Goal: Transaction & Acquisition: Book appointment/travel/reservation

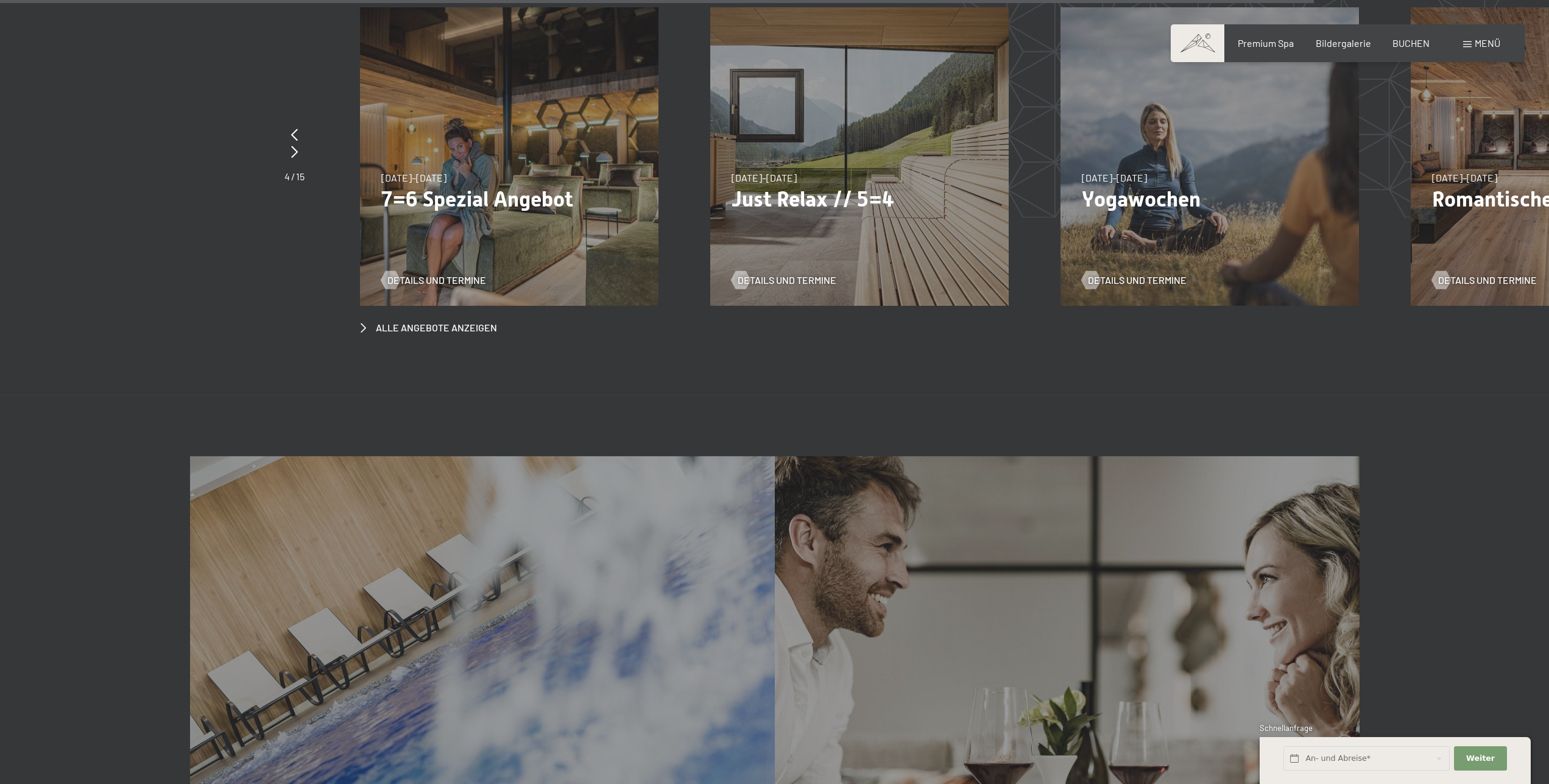
scroll to position [6003, 0]
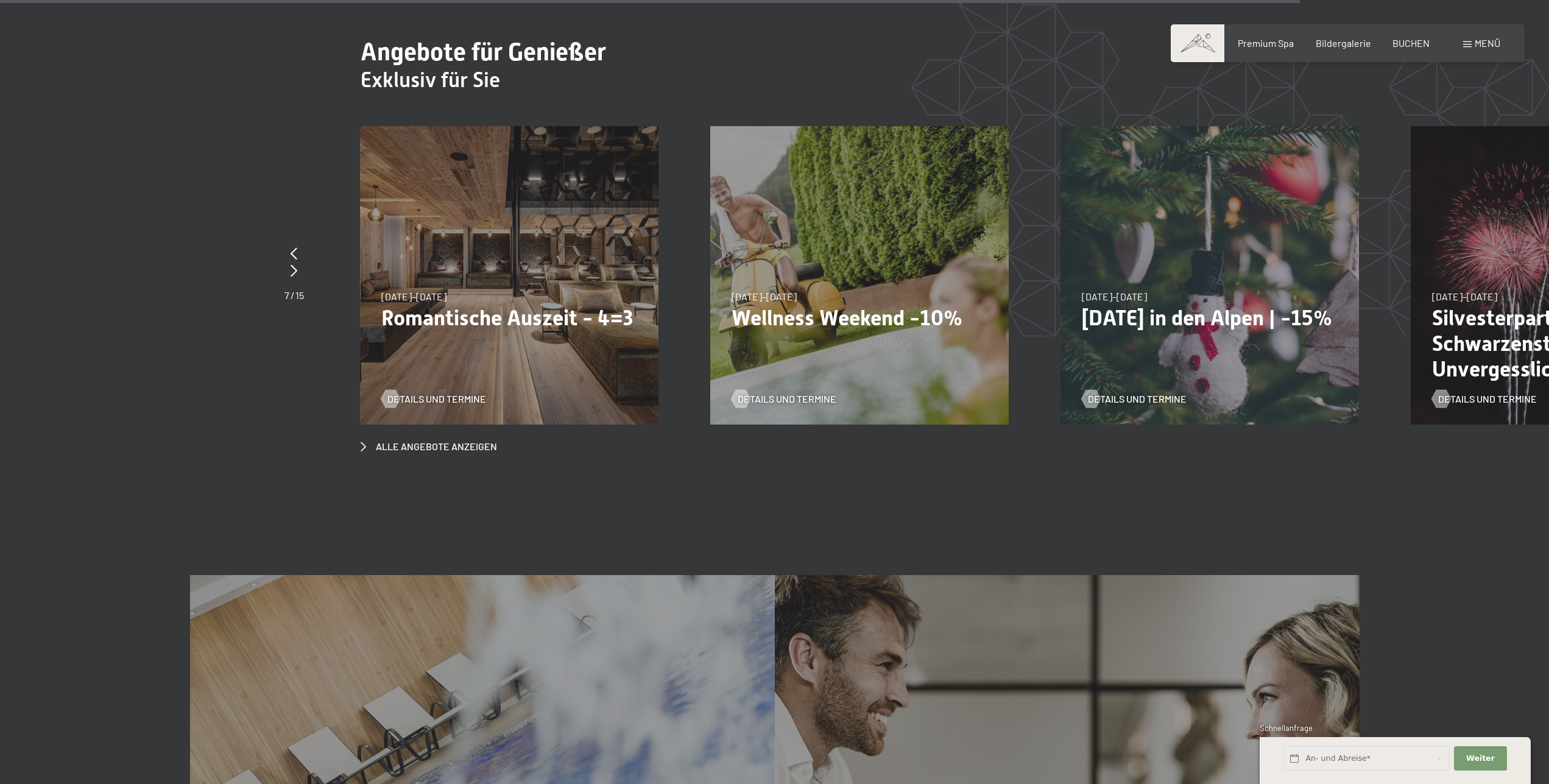
click at [843, 126] on div "23.08.–30.08.2026 23.08.–30.08.2026 Sonnenaufgang im Ahrntal Details und Termin…" at bounding box center [886, 126] width 7356 height 0
click at [425, 392] on span "Details und Termine" at bounding box center [449, 399] width 99 height 13
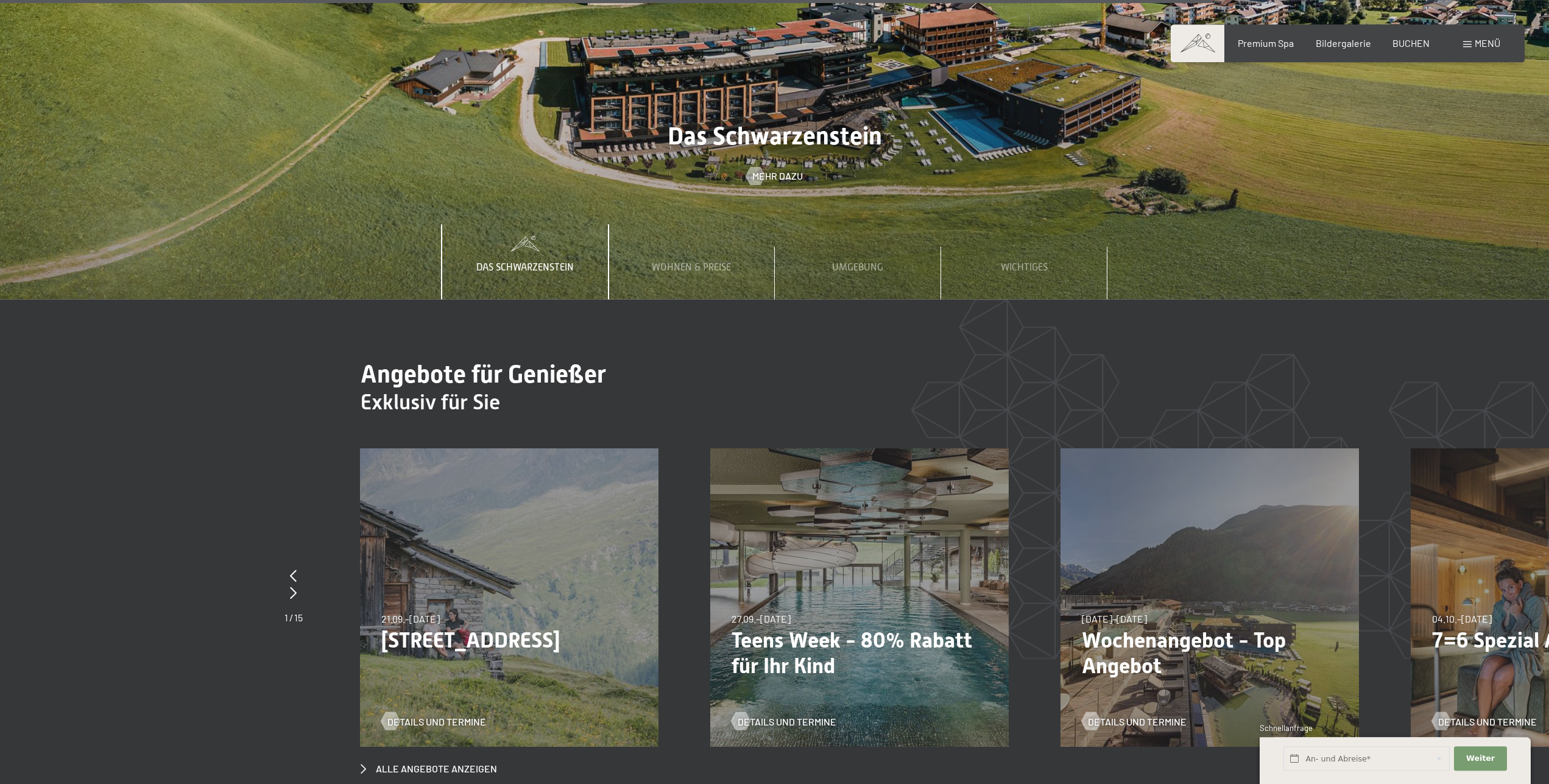
scroll to position [5799, 0]
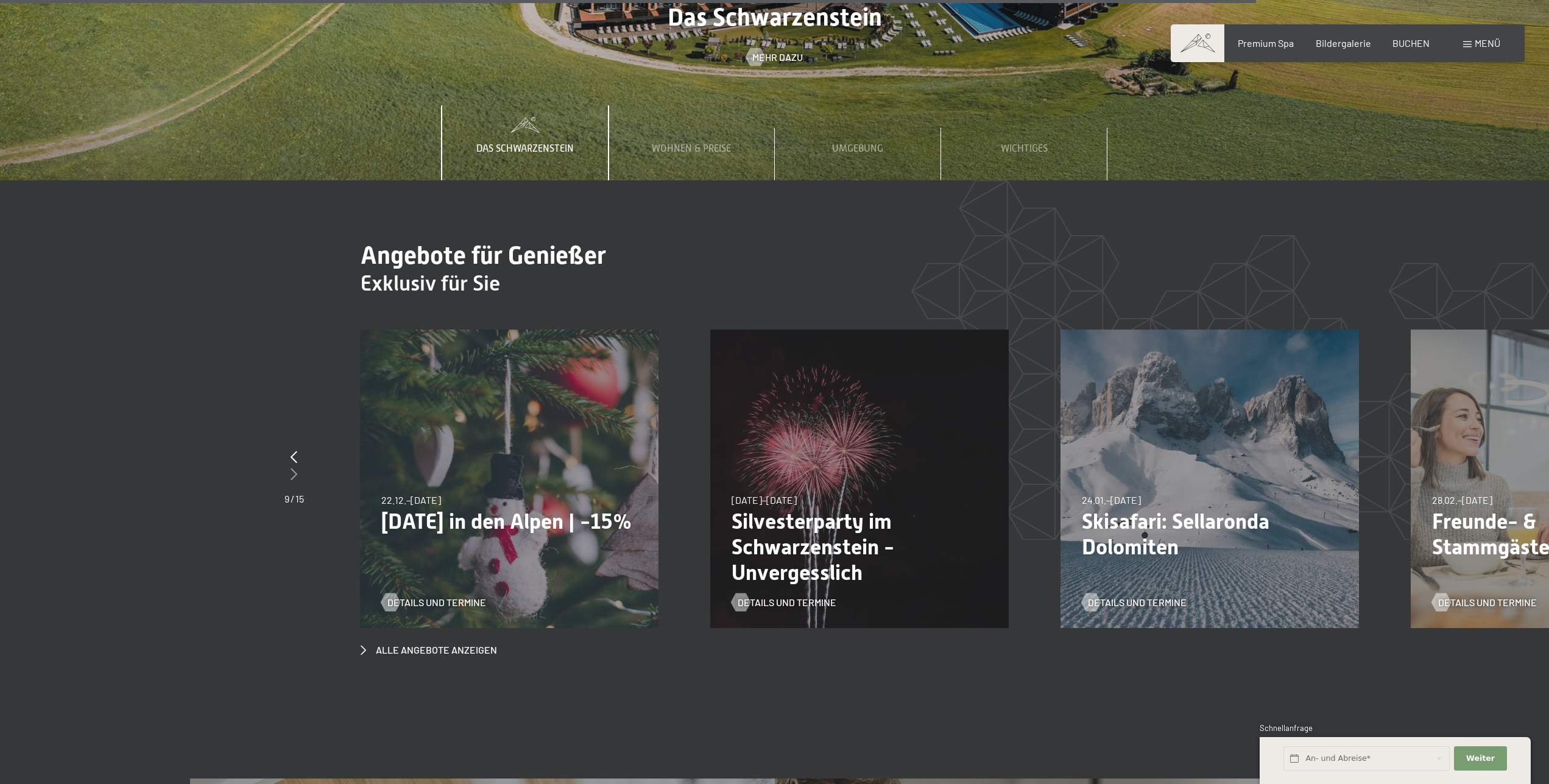
click at [290, 466] on div at bounding box center [294, 475] width 20 height 17
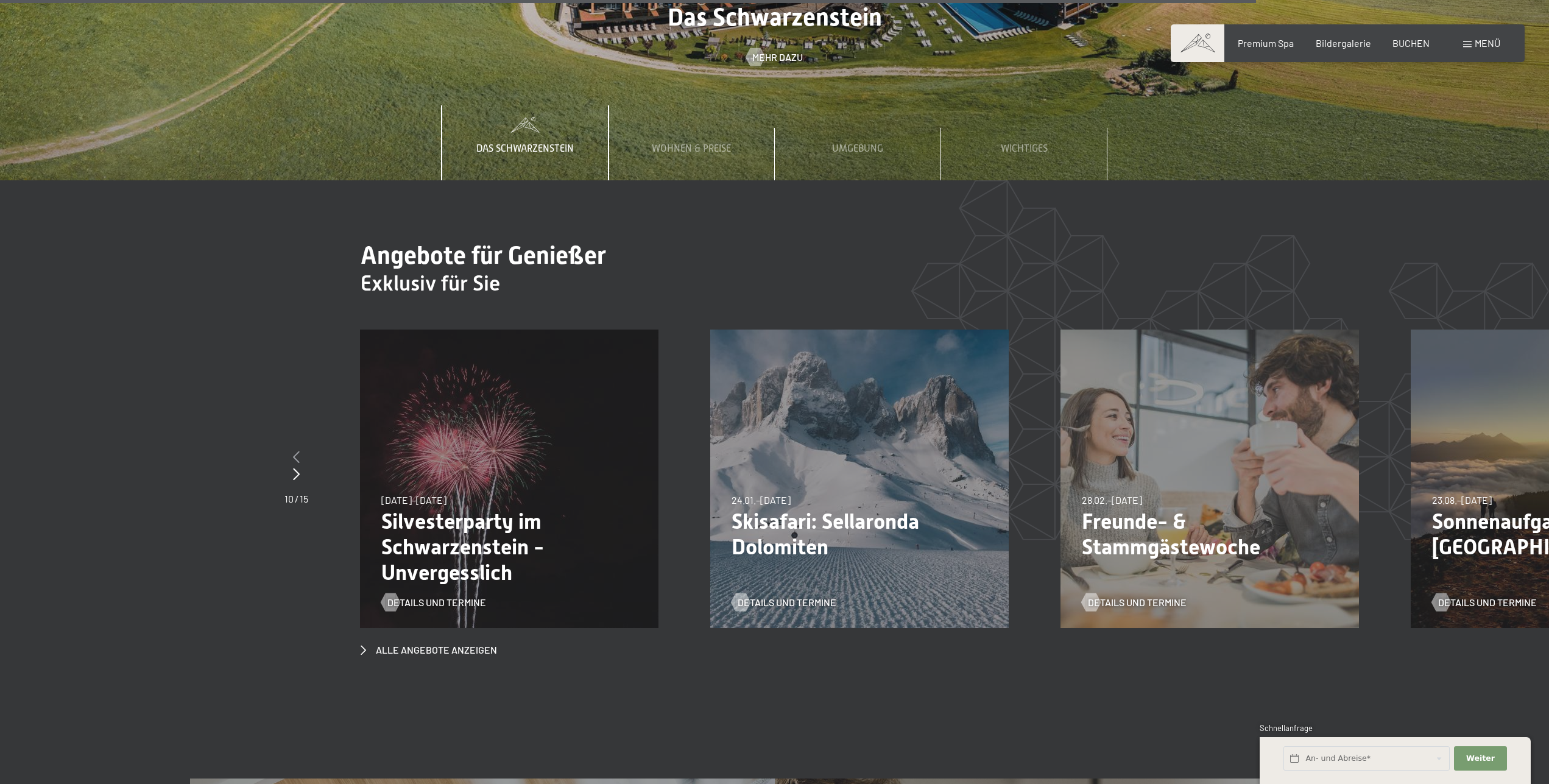
click at [297, 451] on icon at bounding box center [296, 457] width 7 height 12
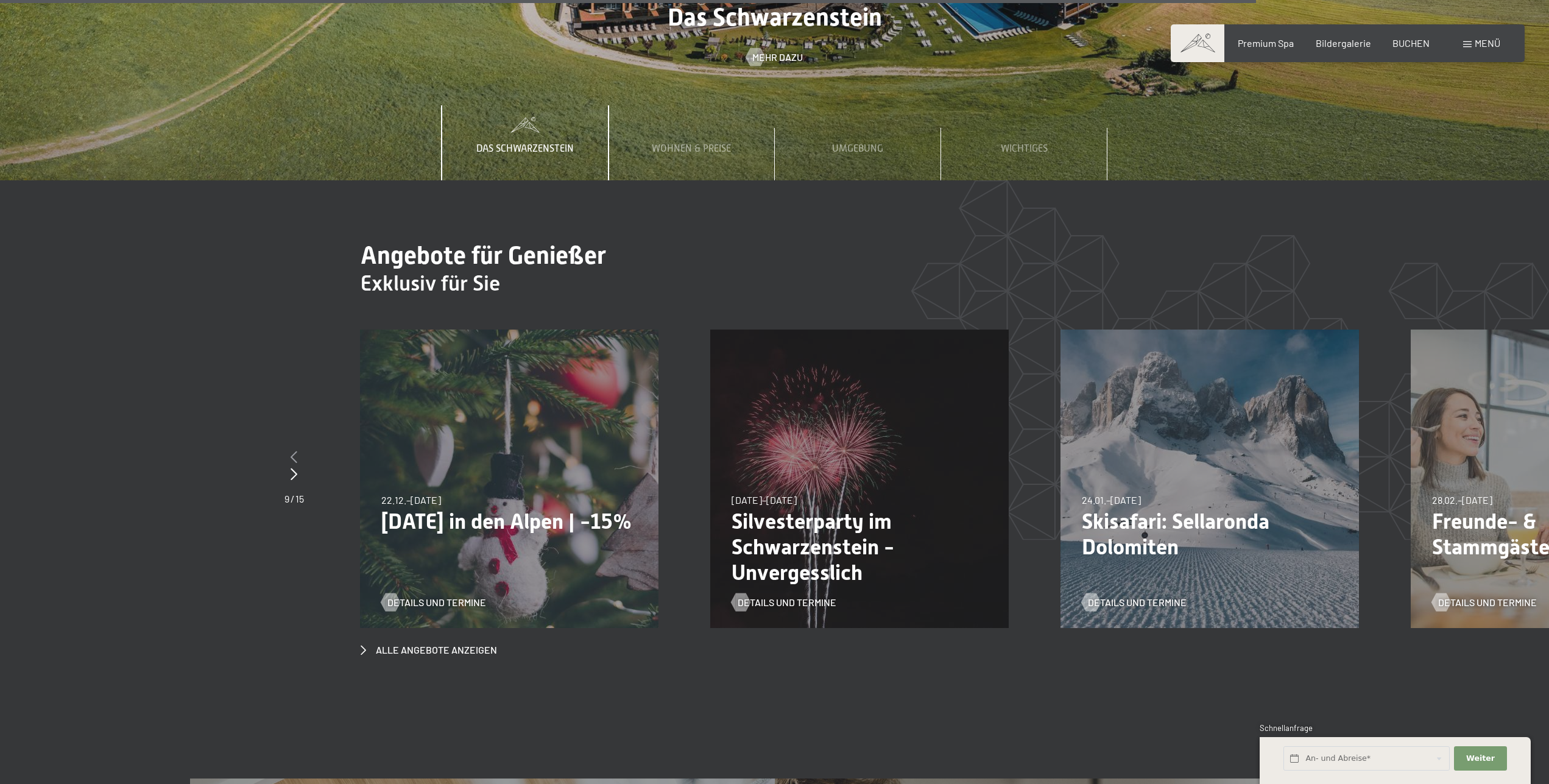
click at [297, 451] on icon at bounding box center [294, 457] width 7 height 12
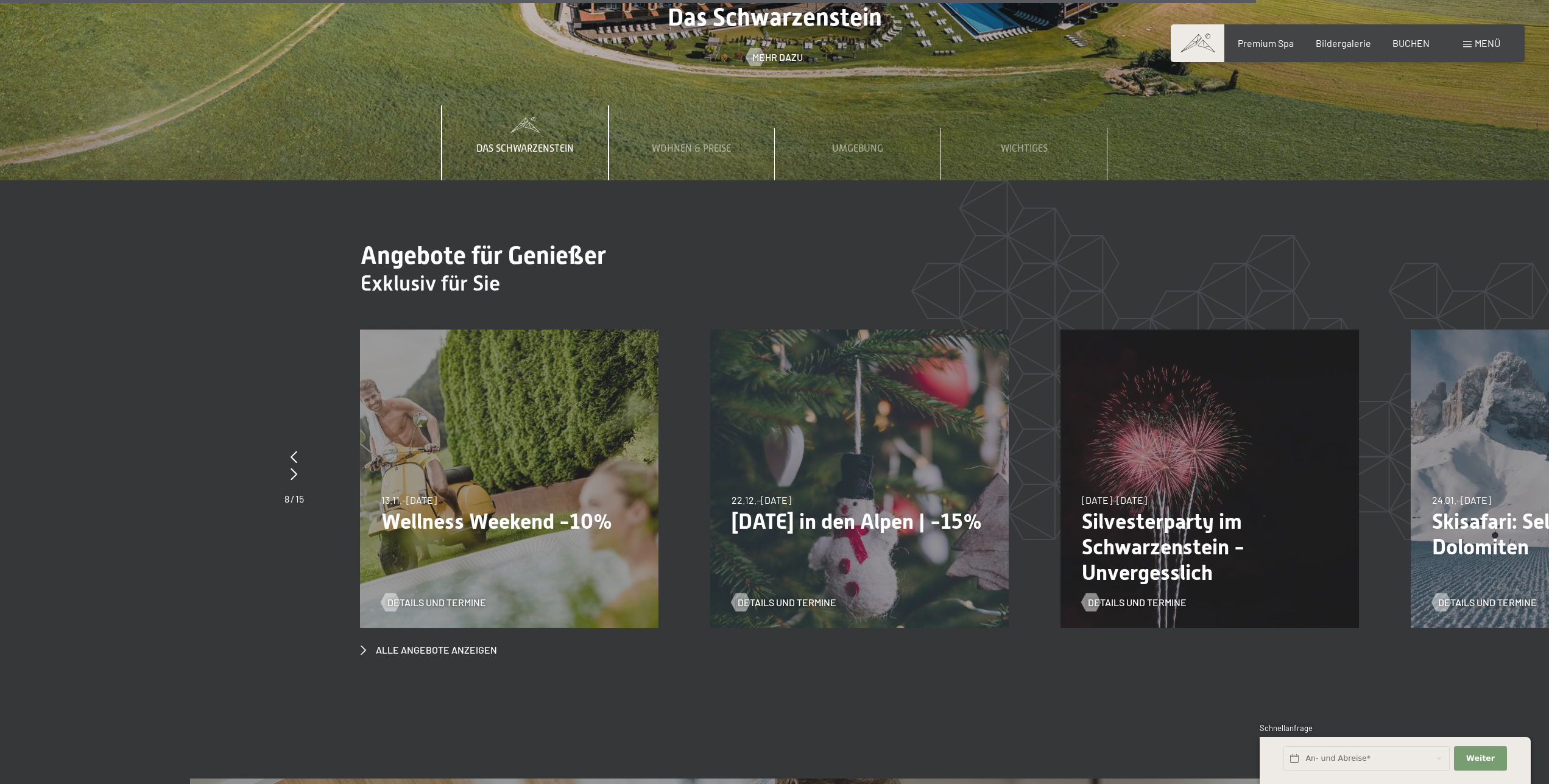
click at [472, 420] on div "13.11.–01.12.2025 11.12.–22.12.2025 15.01.–26.01.2026 12.03.–23.03.2026 14.05.–…" at bounding box center [509, 479] width 298 height 298
click at [450, 596] on span "Details und Termine" at bounding box center [449, 602] width 99 height 13
click at [290, 466] on div at bounding box center [294, 475] width 20 height 17
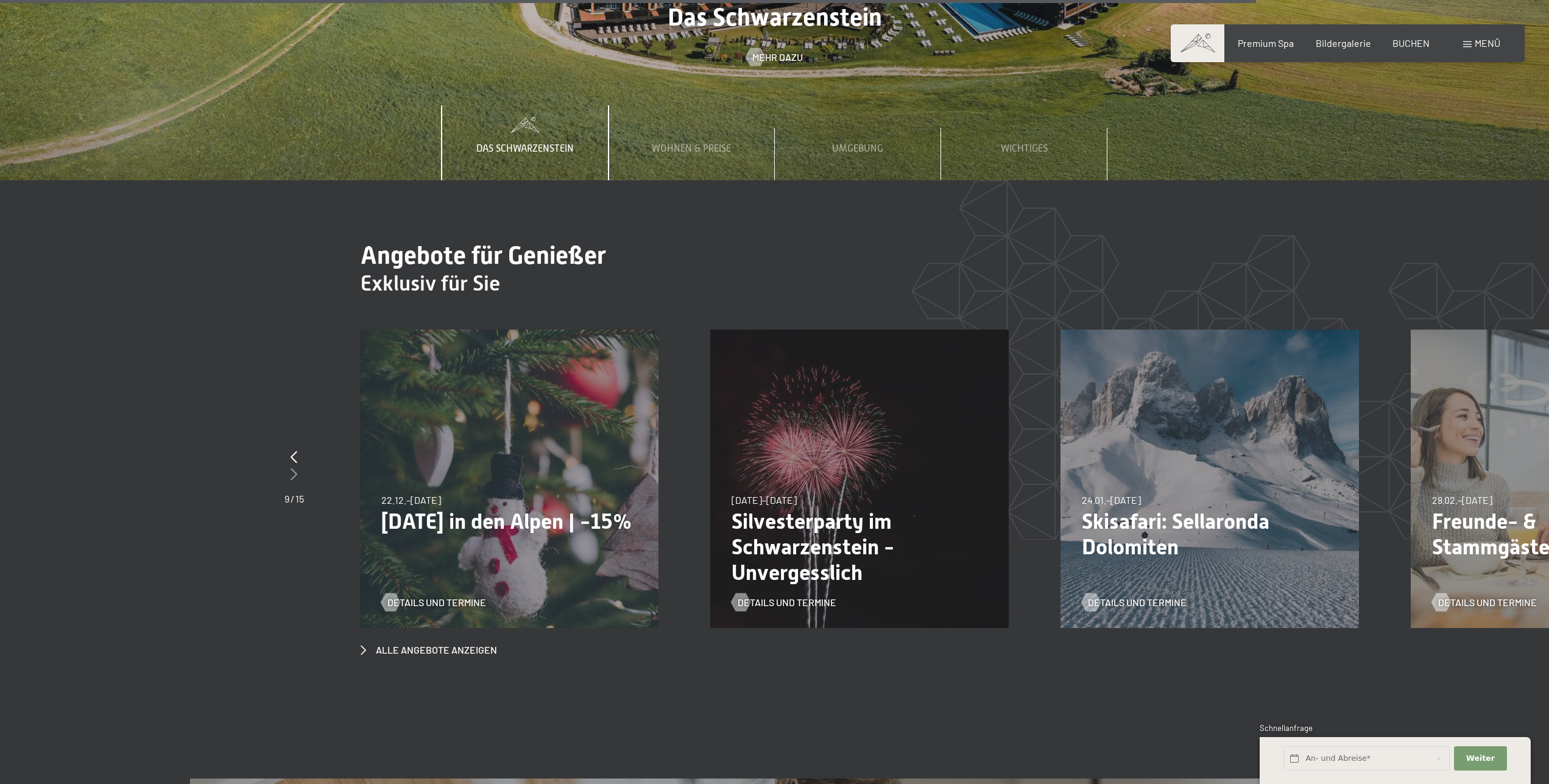
click at [290, 466] on div at bounding box center [294, 475] width 20 height 17
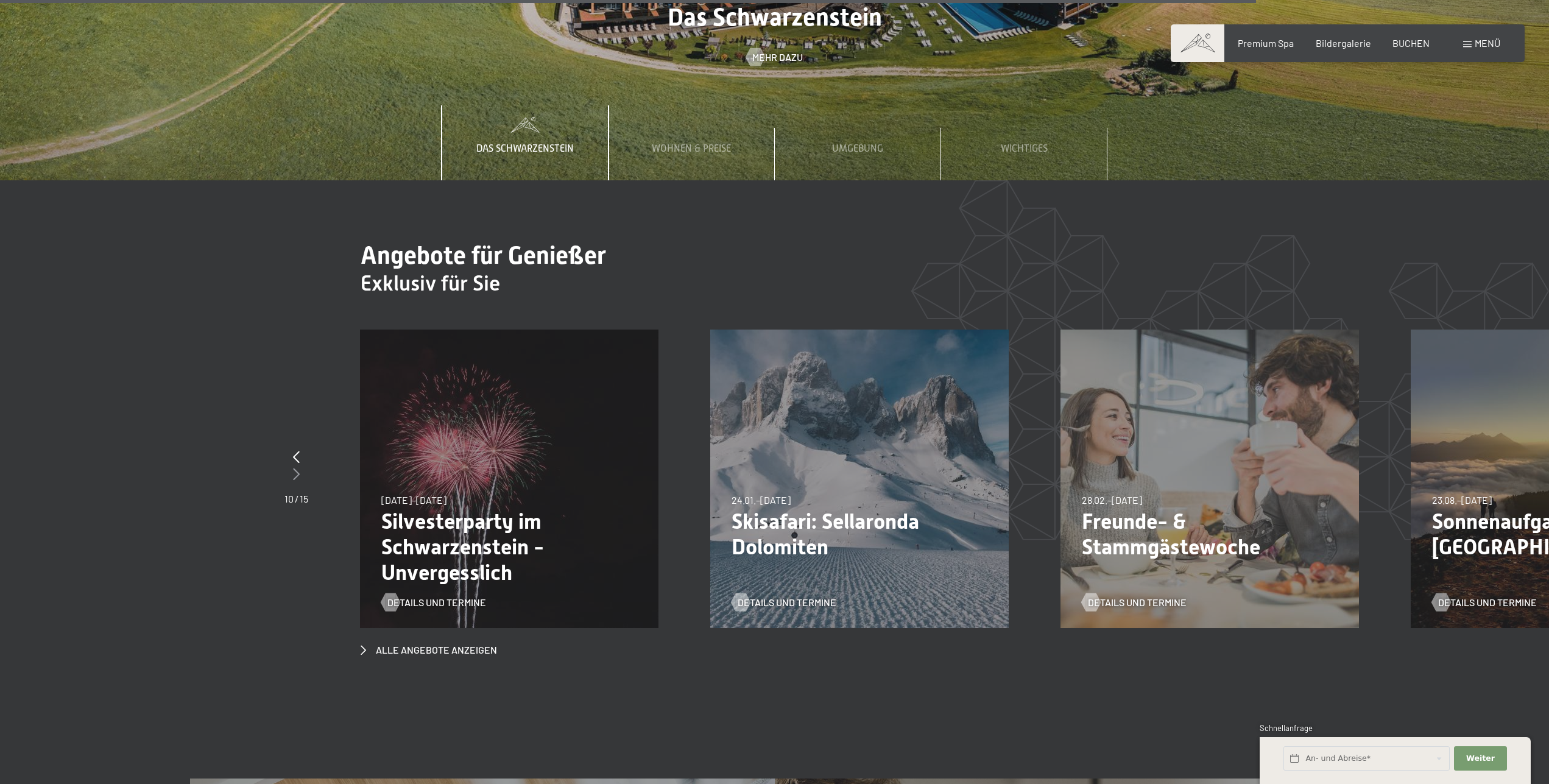
click at [290, 466] on div at bounding box center [296, 475] width 24 height 17
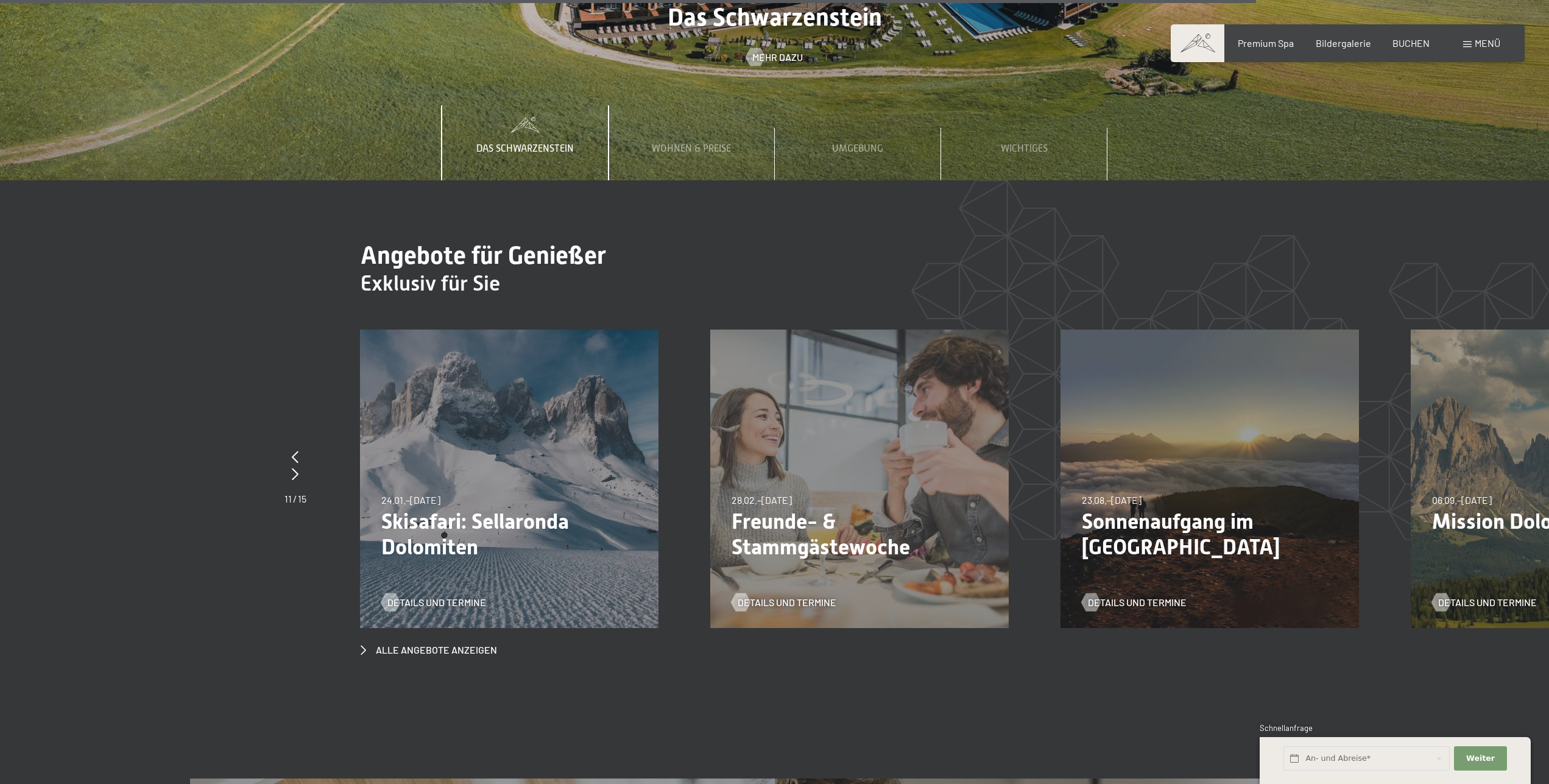
click at [880, 431] on div "28.02.–08.03.2026 28.02.–08.03.2026 Freunde- & Stammgästewoche Details und Term…" at bounding box center [859, 479] width 298 height 298
click at [760, 596] on span "Details und Termine" at bounding box center [799, 602] width 99 height 13
click at [298, 451] on icon at bounding box center [295, 457] width 7 height 12
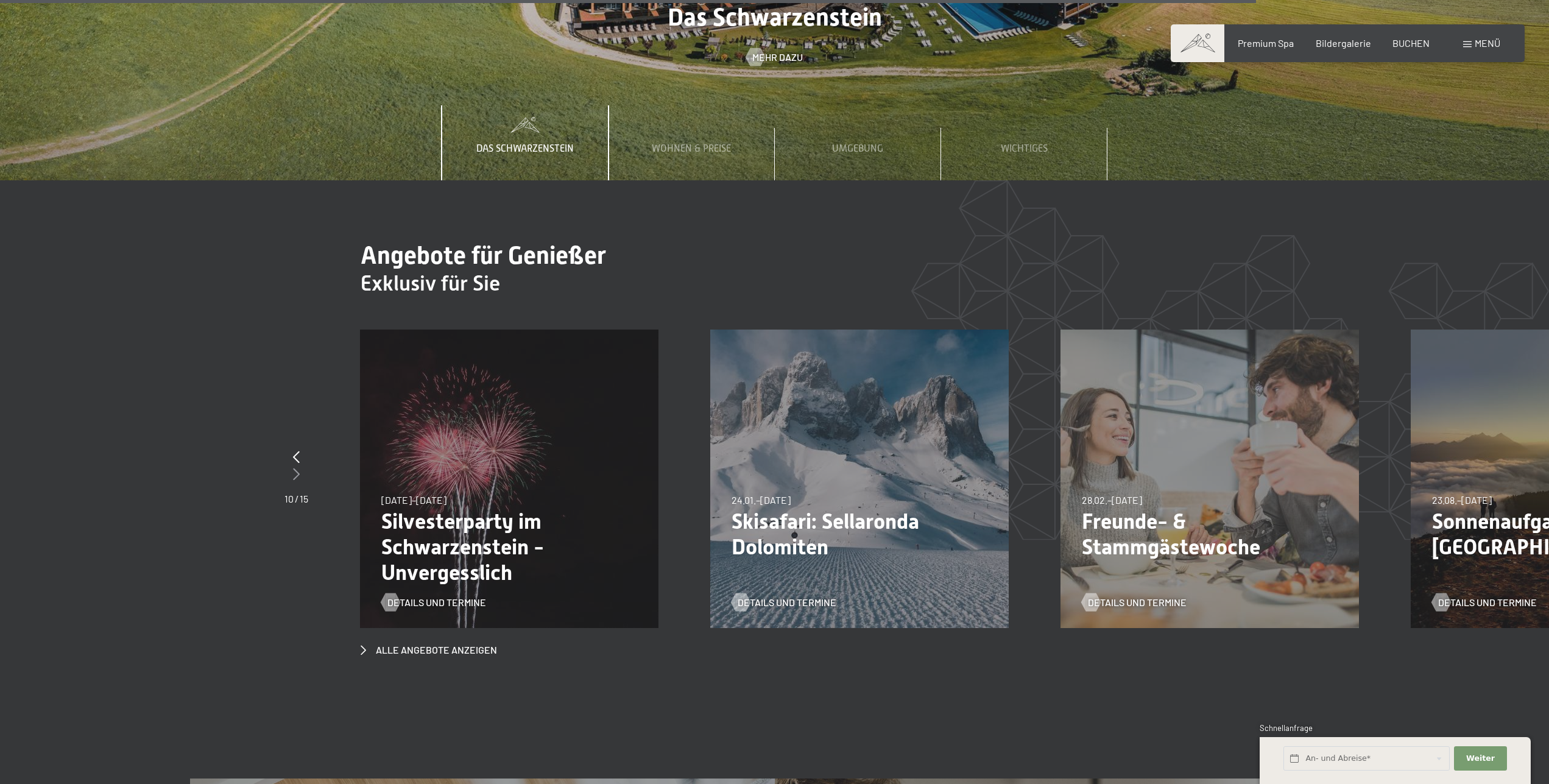
click at [292, 466] on div at bounding box center [296, 475] width 24 height 17
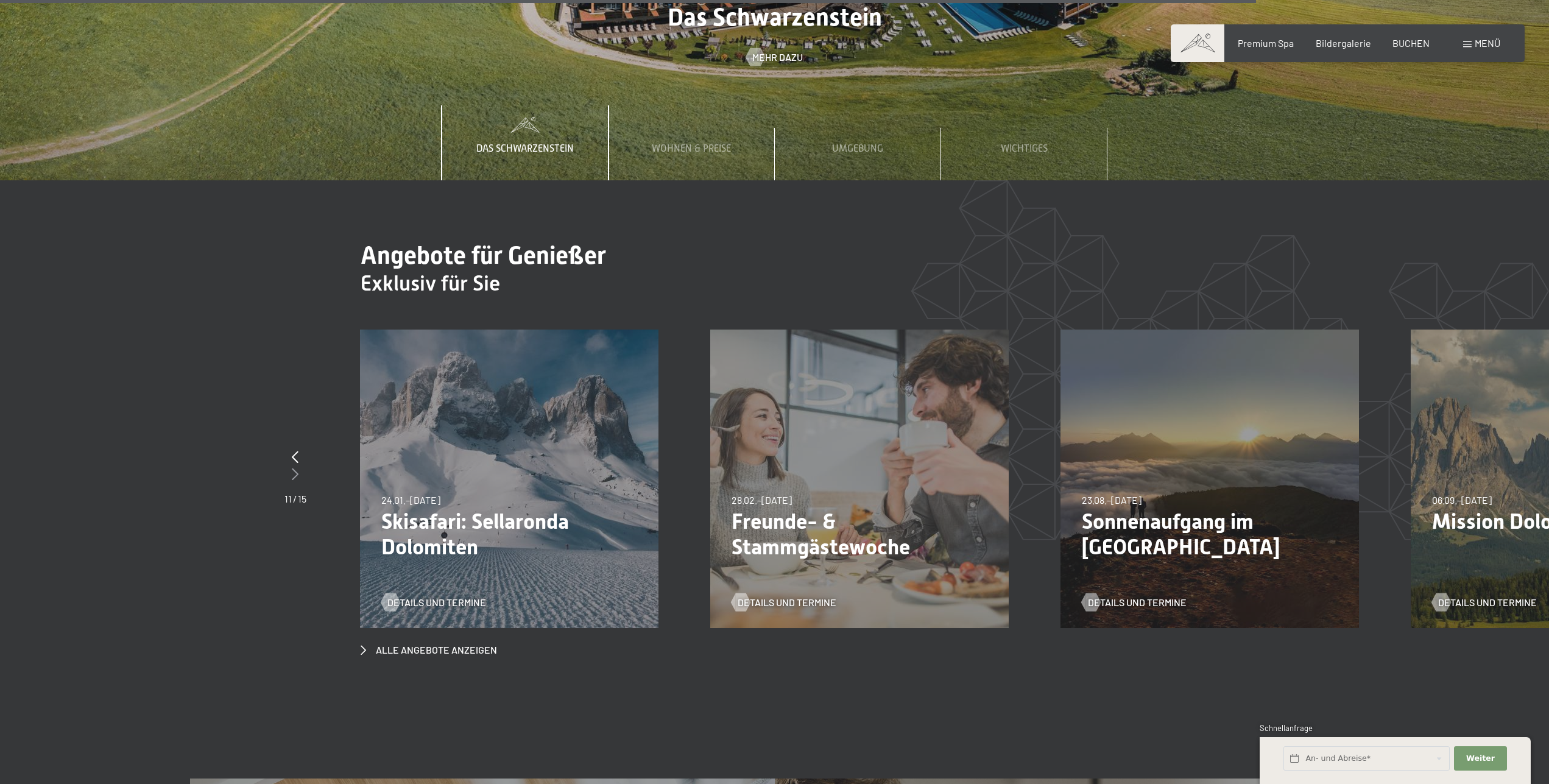
click at [292, 468] on icon at bounding box center [295, 474] width 7 height 12
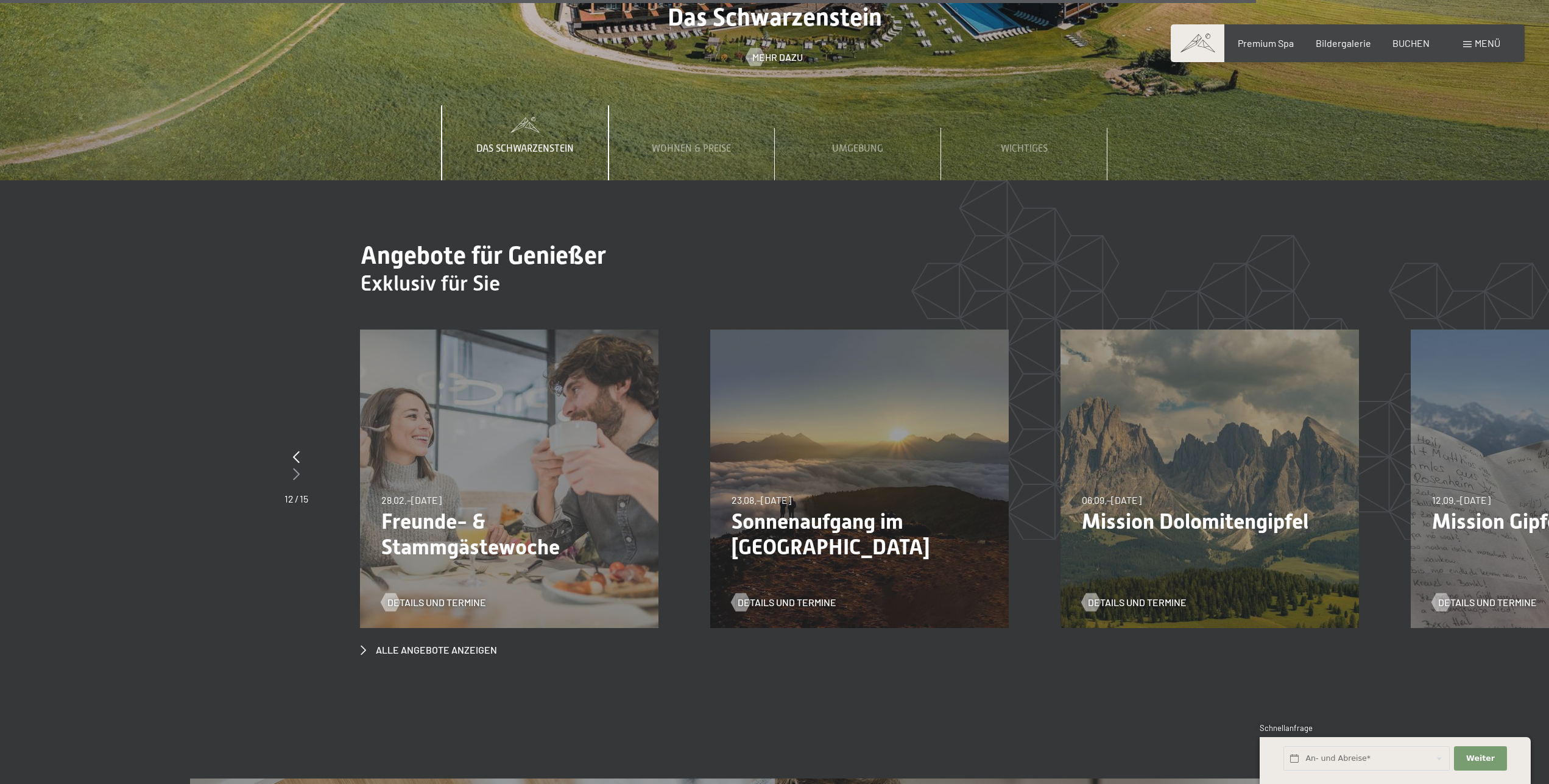
click at [292, 466] on div at bounding box center [296, 475] width 24 height 17
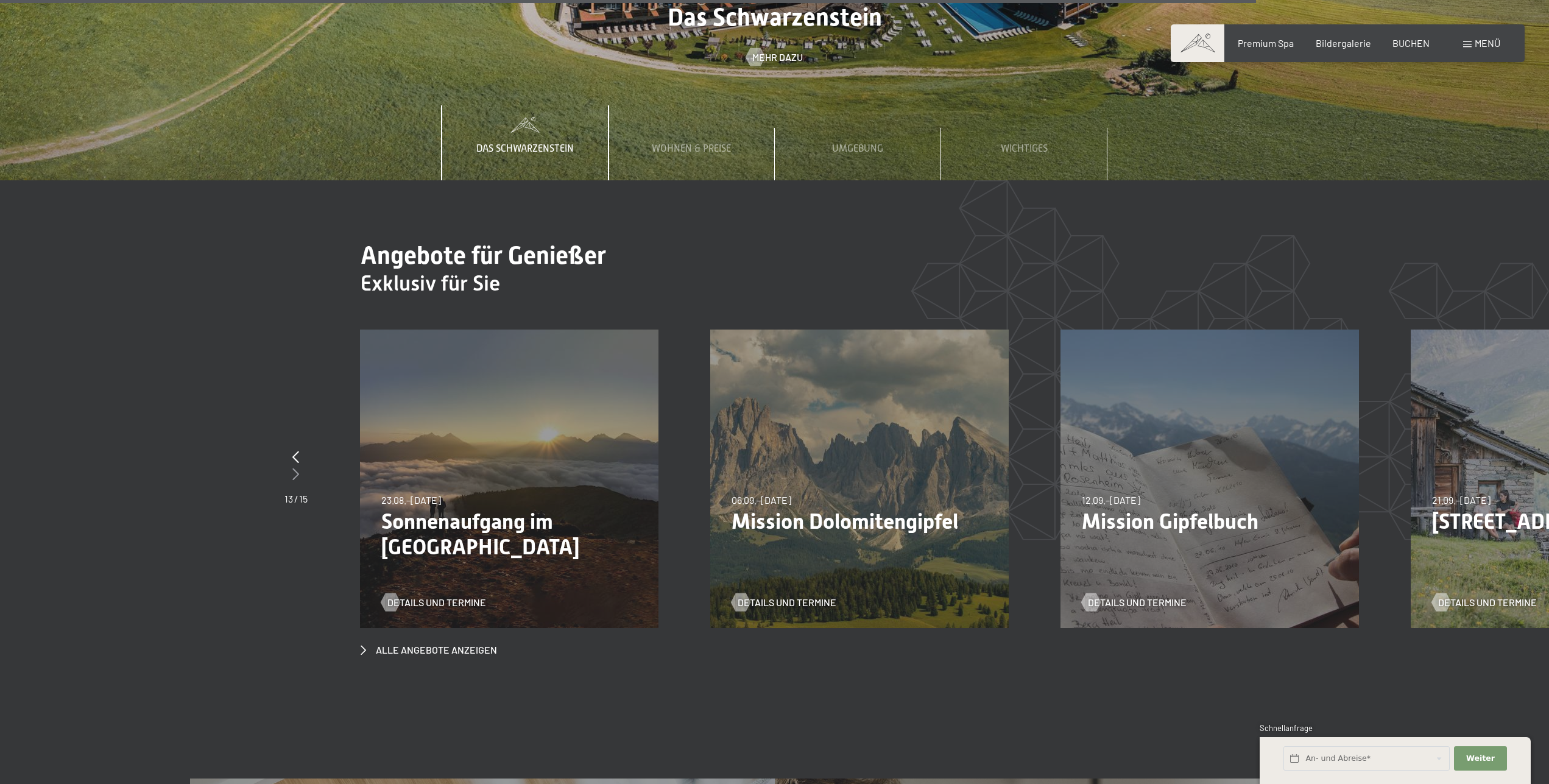
click at [292, 466] on div at bounding box center [296, 475] width 23 height 17
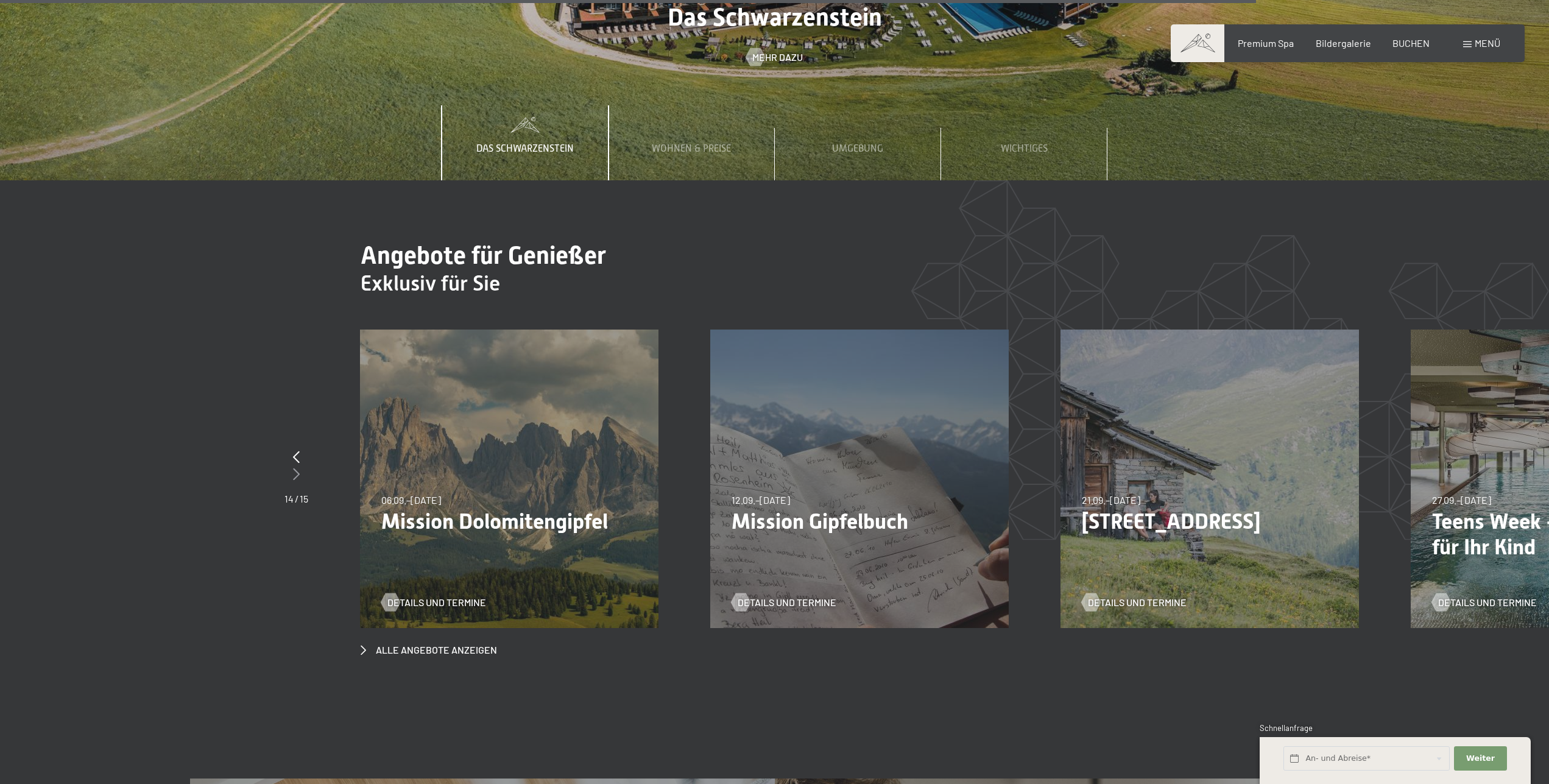
click at [292, 466] on div at bounding box center [296, 475] width 24 height 17
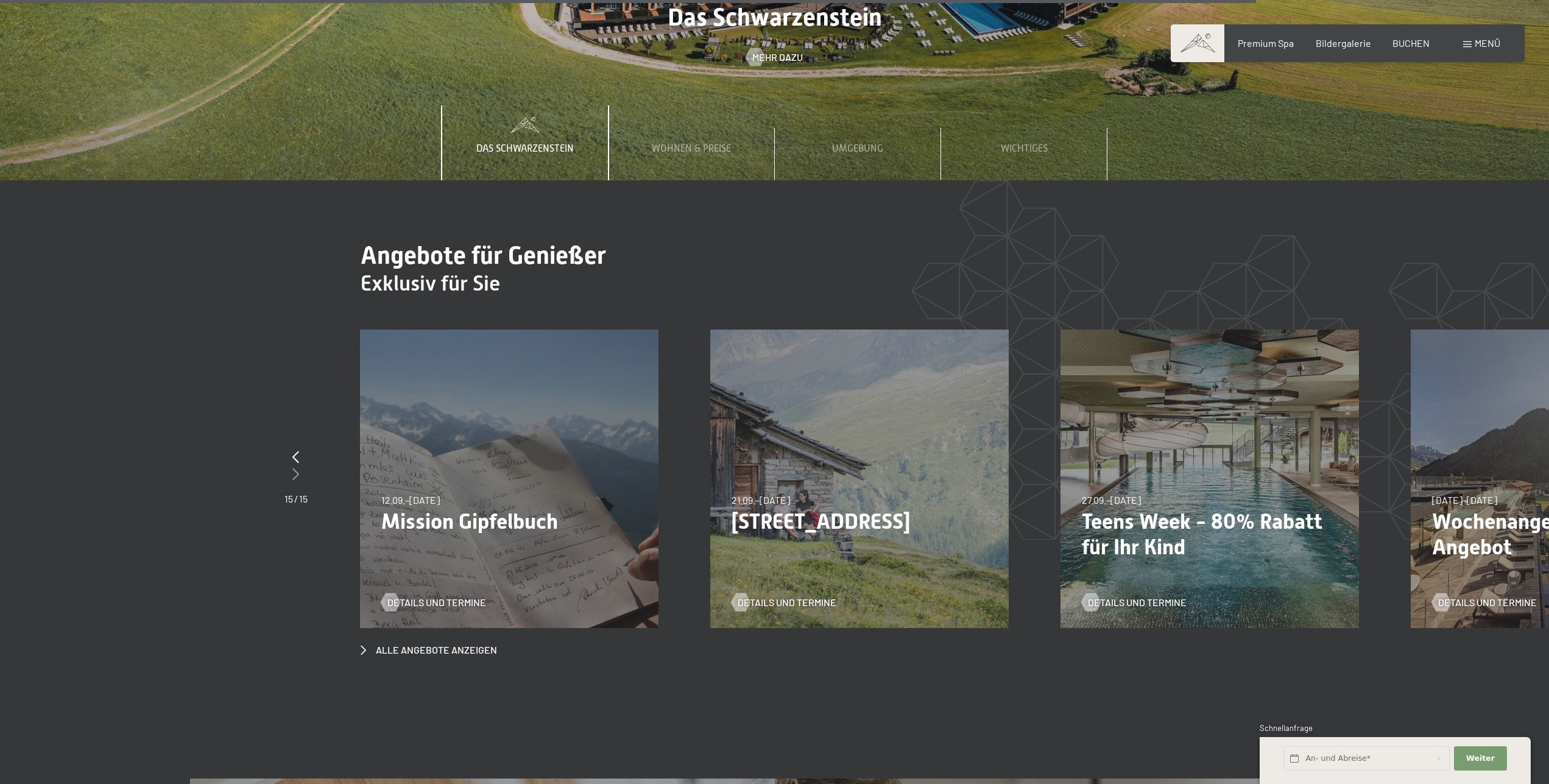
click at [292, 468] on icon at bounding box center [296, 474] width 7 height 12
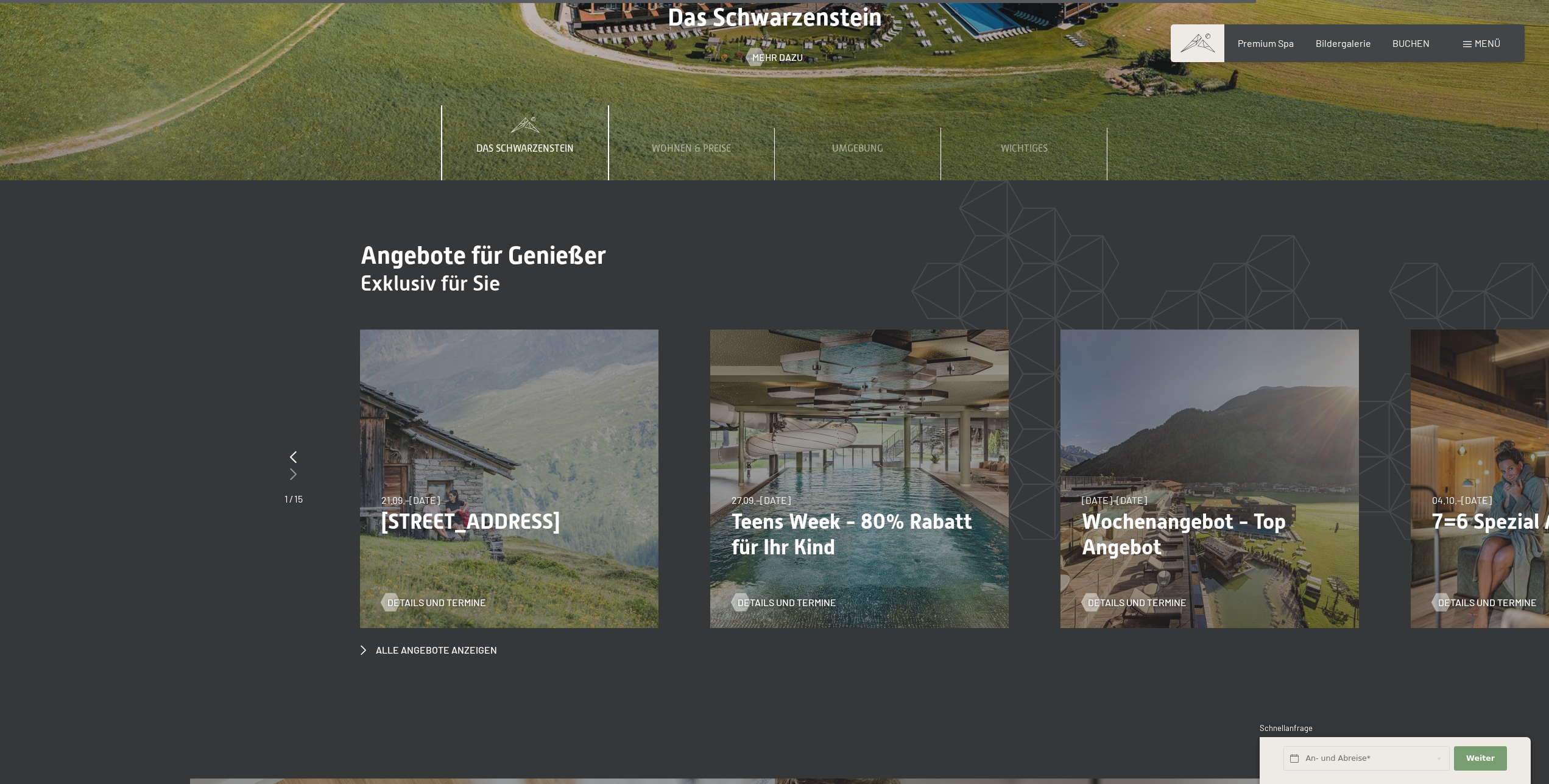
click at [292, 468] on icon at bounding box center [293, 474] width 7 height 12
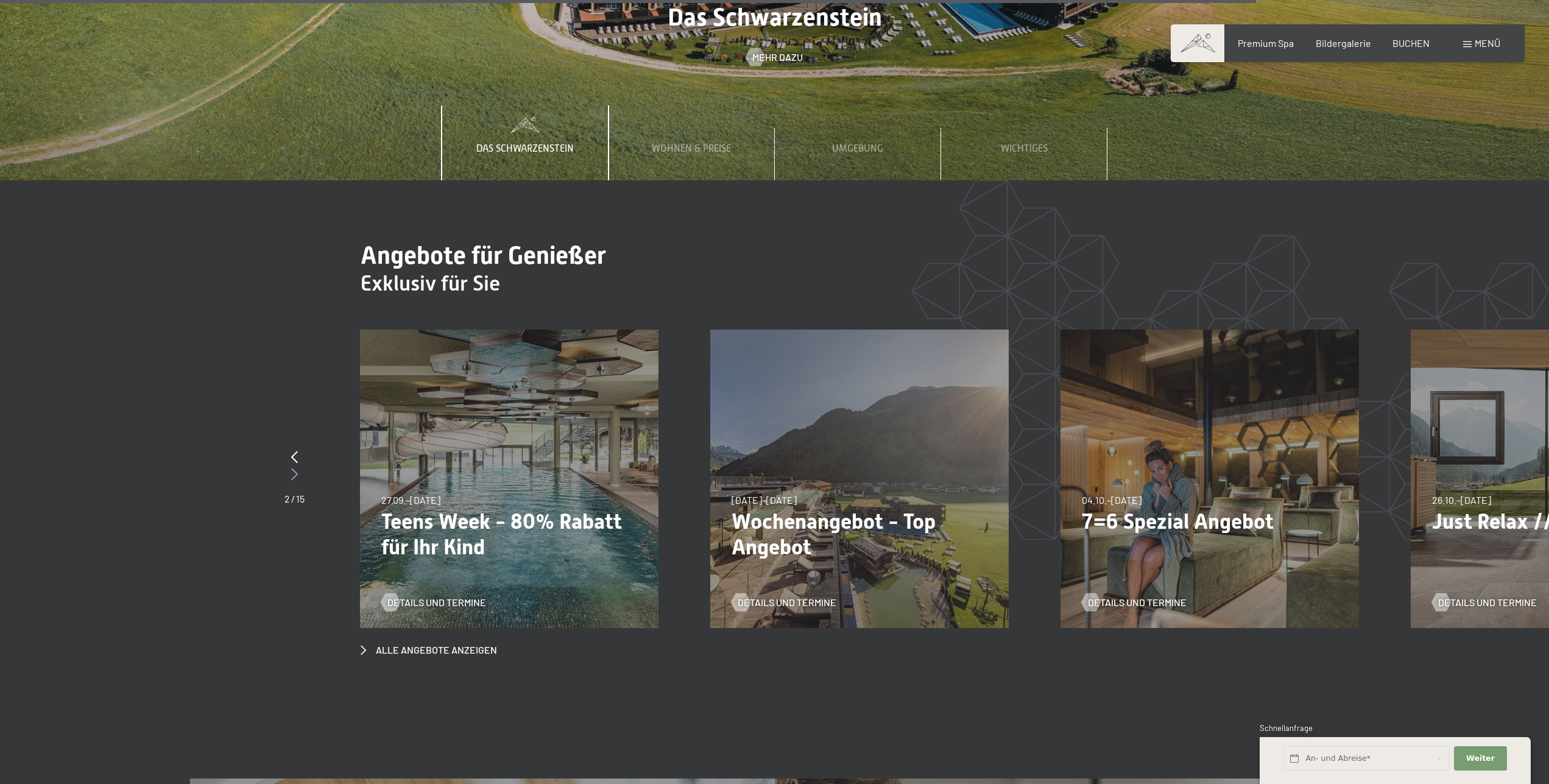
click at [292, 468] on icon at bounding box center [294, 474] width 7 height 12
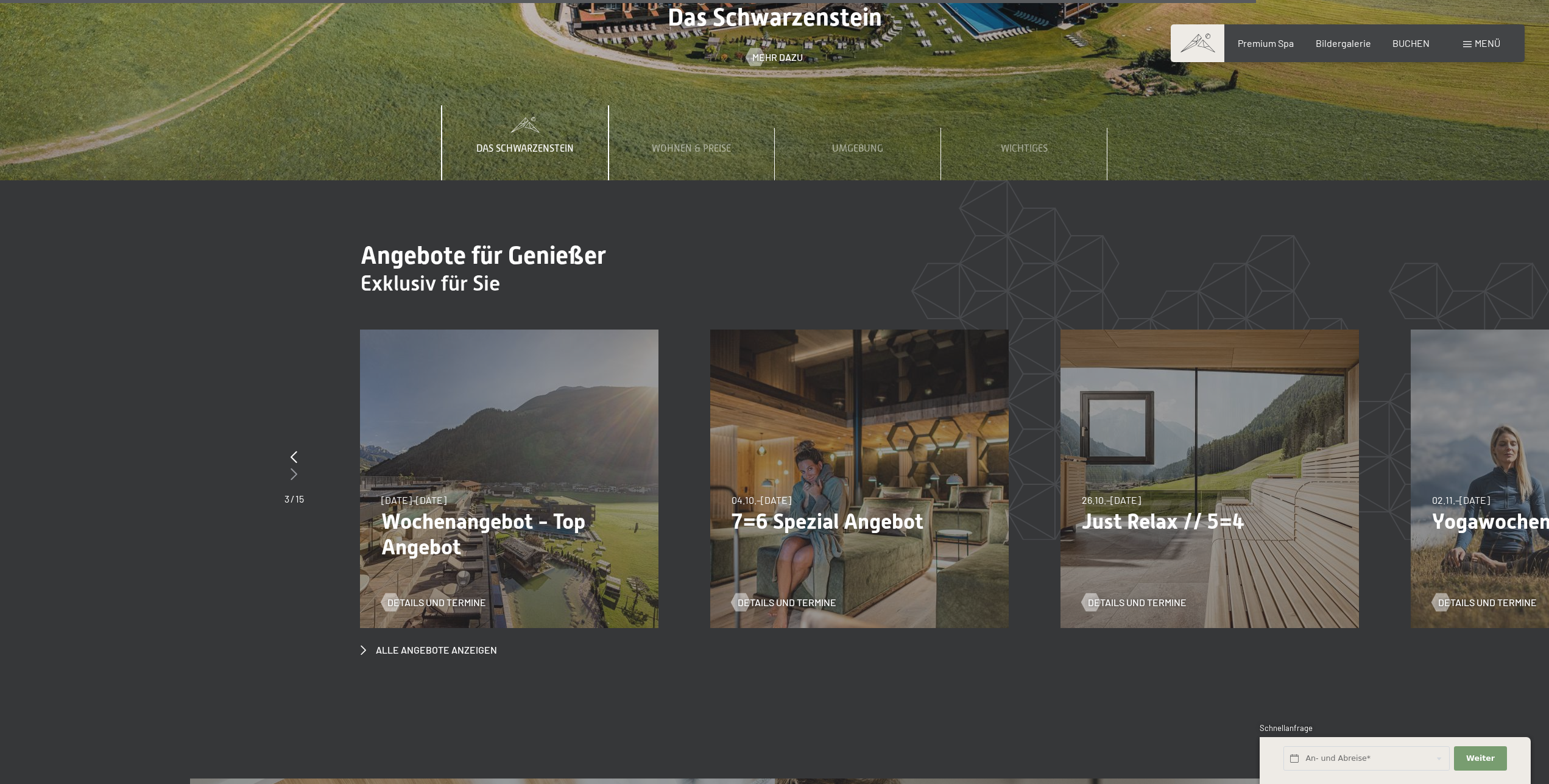
click at [292, 468] on icon at bounding box center [294, 474] width 7 height 12
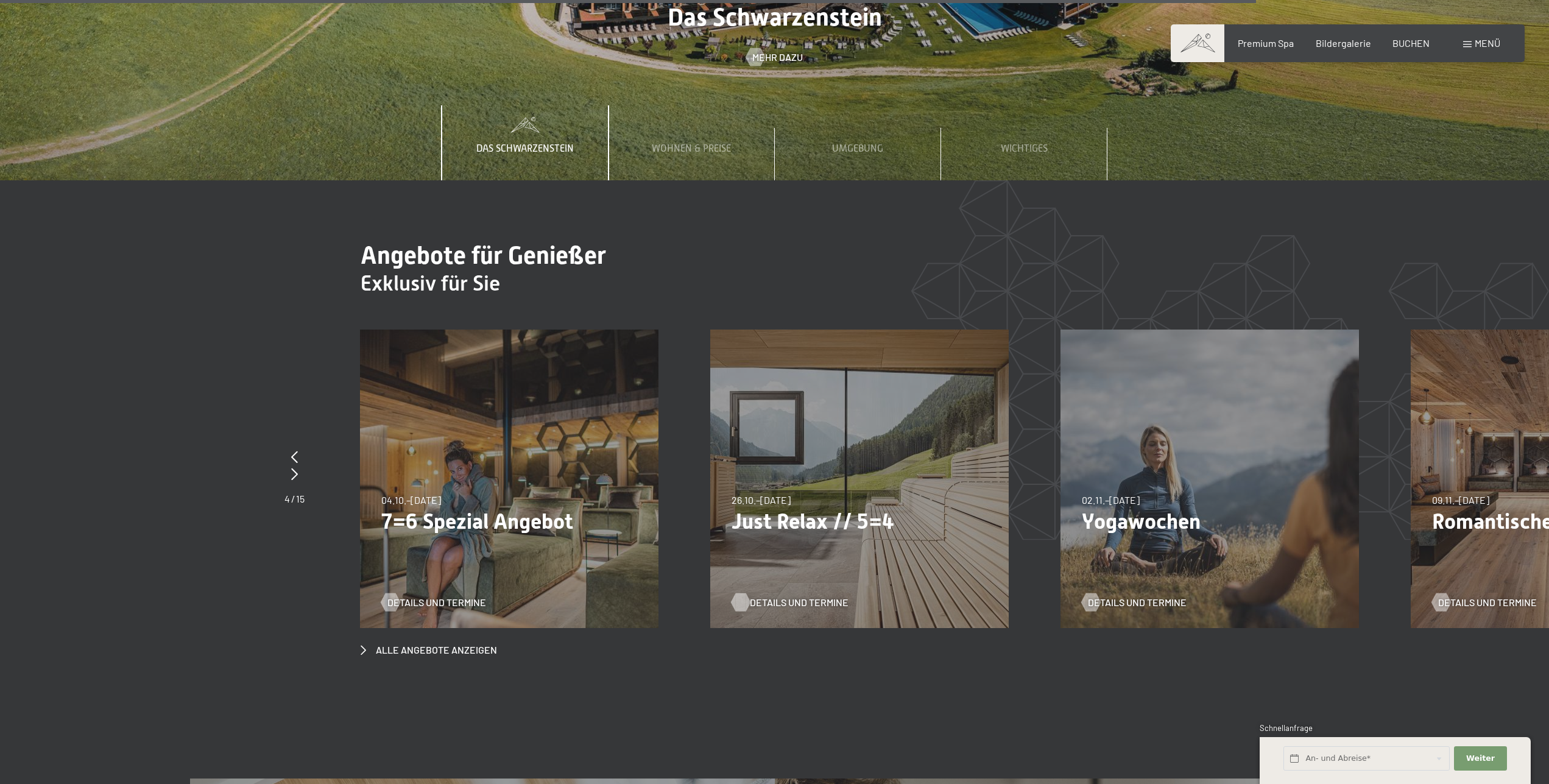
click at [768, 596] on span "Details und Termine" at bounding box center [799, 602] width 99 height 13
click at [296, 468] on icon at bounding box center [294, 474] width 7 height 12
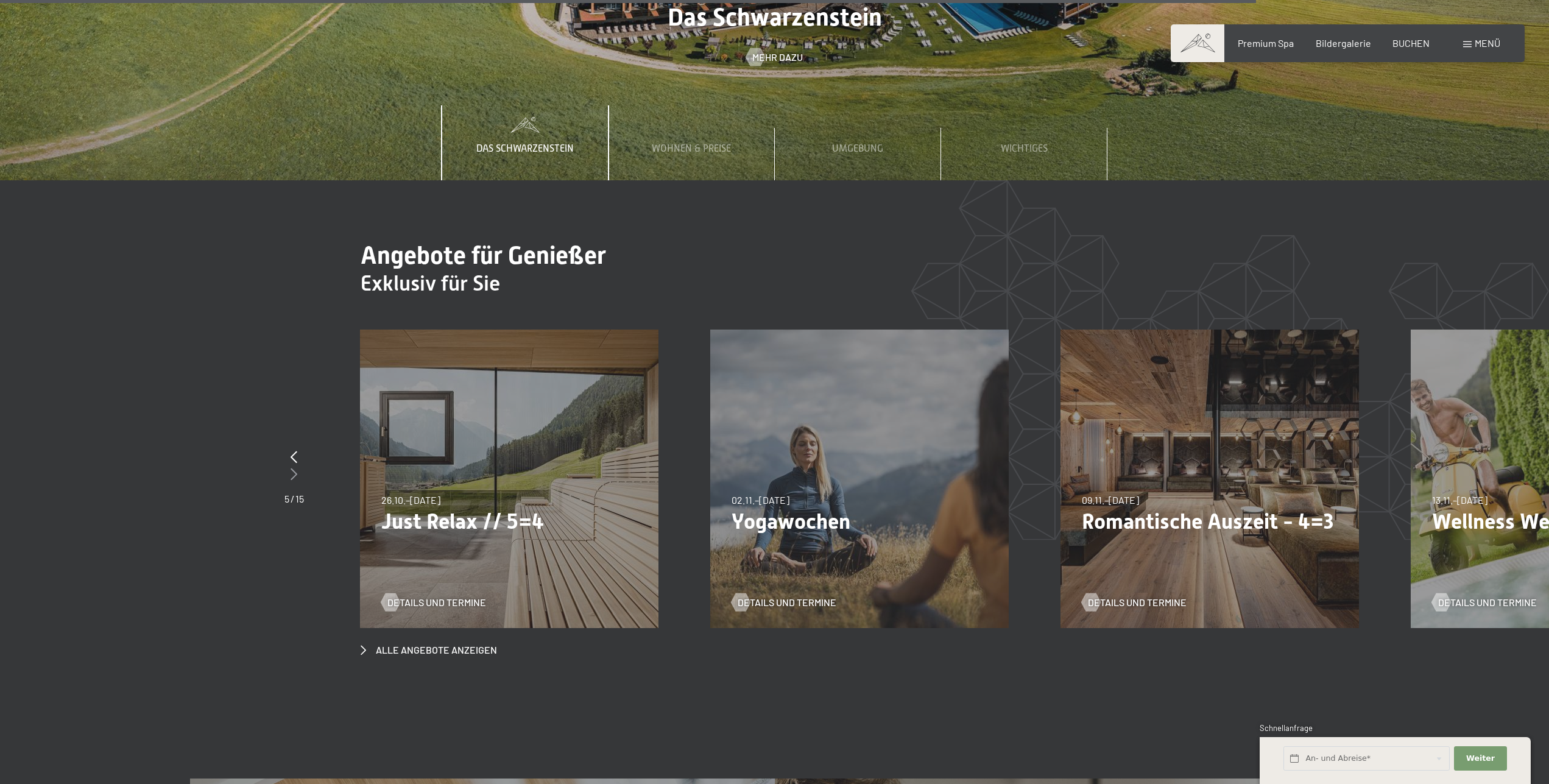
click at [296, 468] on icon at bounding box center [294, 474] width 7 height 12
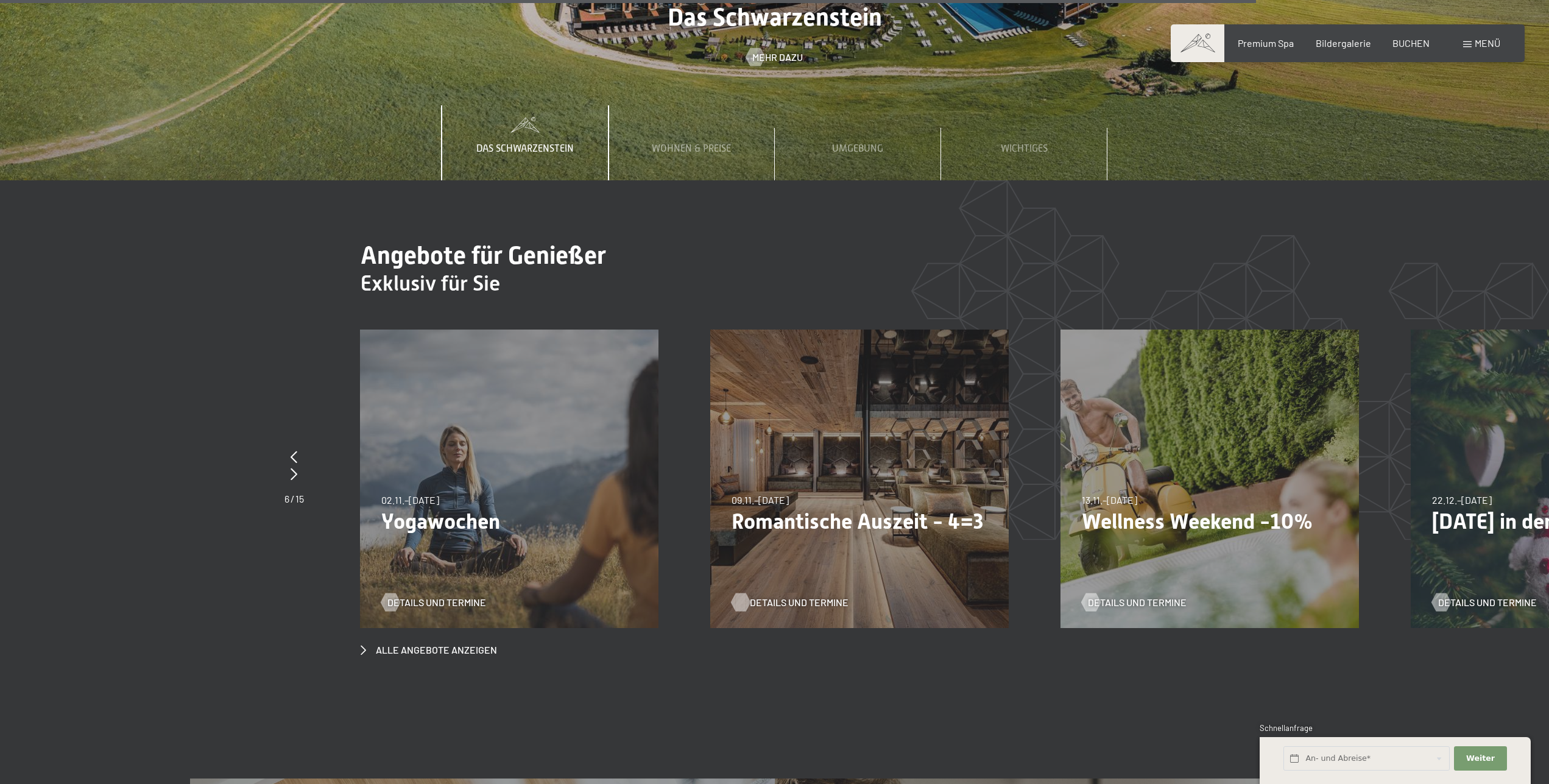
click at [787, 596] on span "Details und Termine" at bounding box center [799, 602] width 99 height 13
